Goal: Task Accomplishment & Management: Use online tool/utility

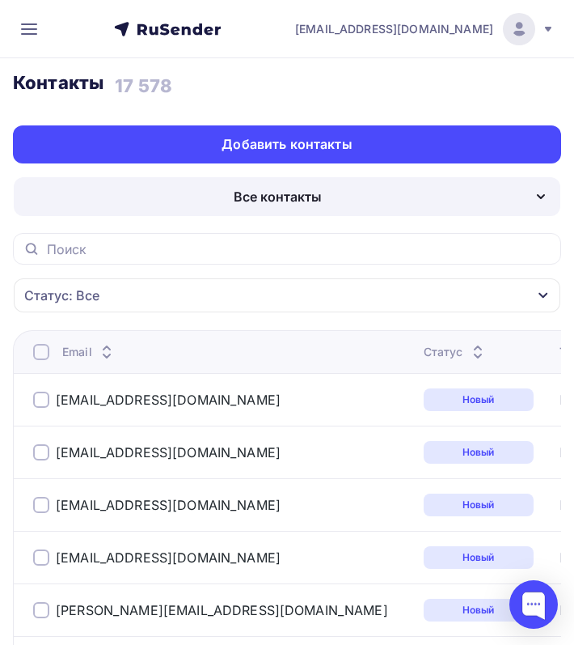
click at [370, 201] on div "Все контакты" at bounding box center [287, 196] width 547 height 39
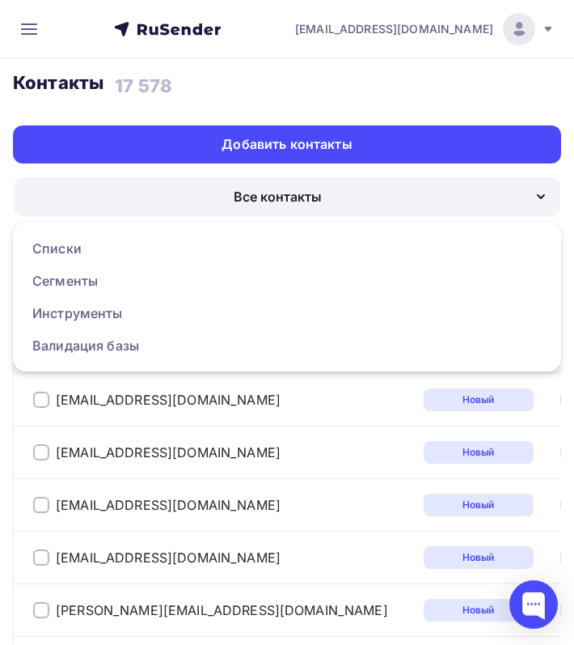
click at [349, 107] on div "Контакты Контакты 17 578 17 578 История импорта Добавить контакты" at bounding box center [287, 117] width 548 height 92
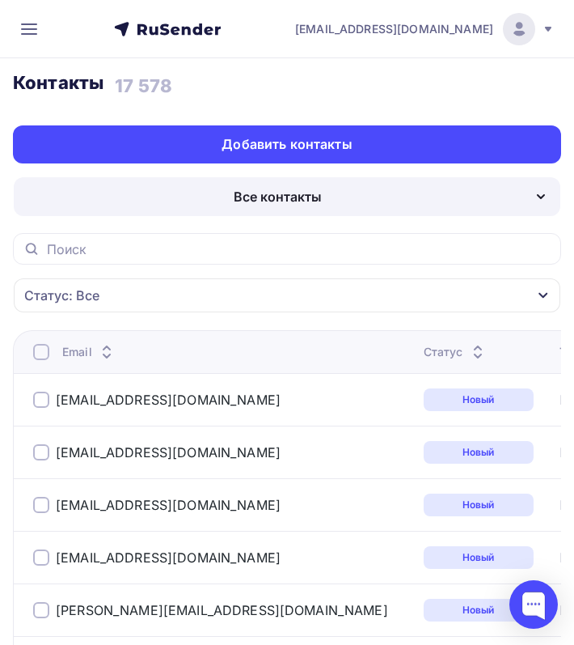
click at [29, 28] on icon at bounding box center [28, 28] width 19 height 19
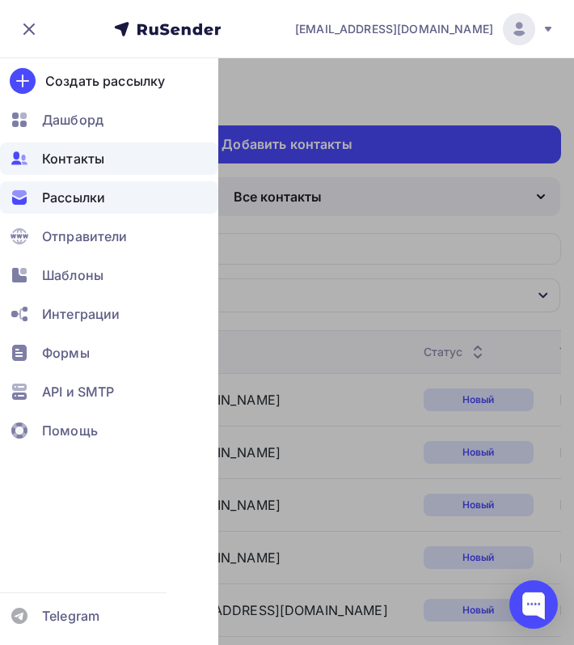
click at [69, 205] on span "Рассылки" at bounding box center [73, 197] width 63 height 19
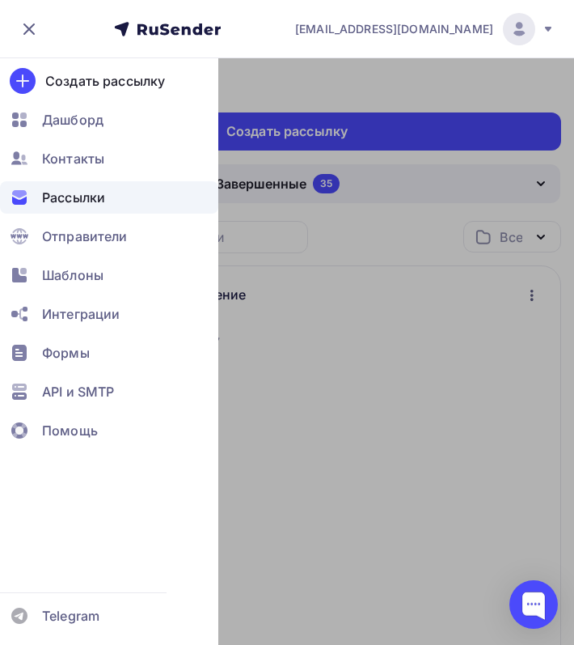
click at [403, 289] on div at bounding box center [287, 380] width 574 height 645
click at [452, 89] on h3 "Рассылки" at bounding box center [287, 82] width 548 height 23
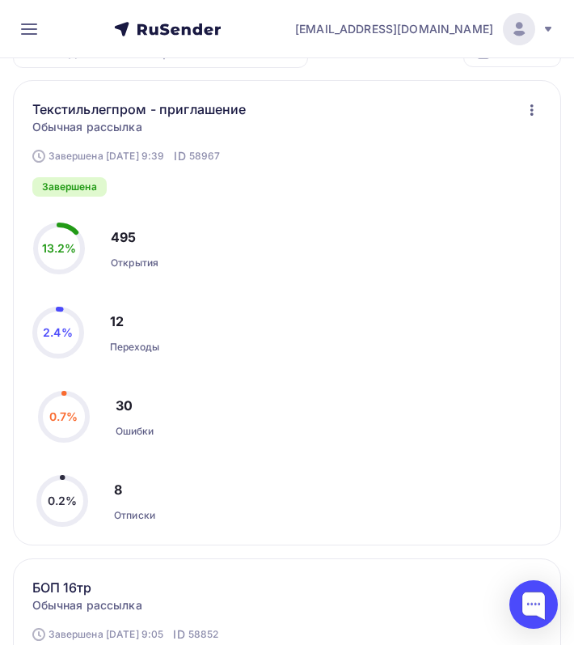
scroll to position [185, 0]
click at [529, 111] on icon "button" at bounding box center [532, 109] width 19 height 19
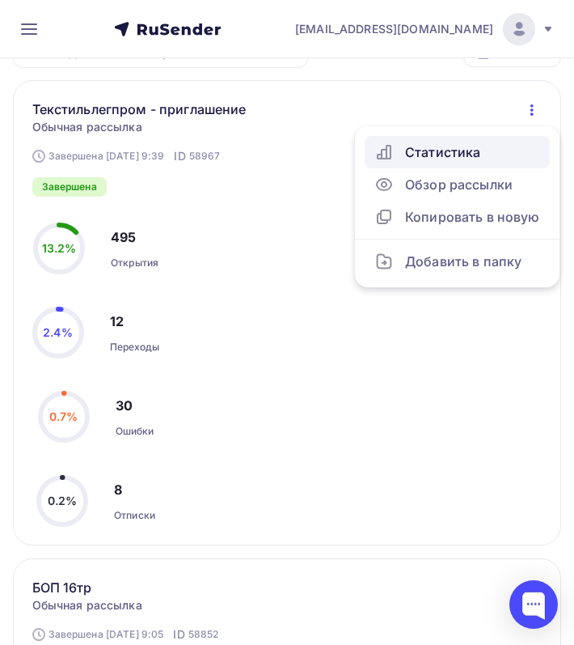
click at [463, 159] on div "Статистика" at bounding box center [458, 151] width 166 height 19
